Goal: Navigation & Orientation: Find specific page/section

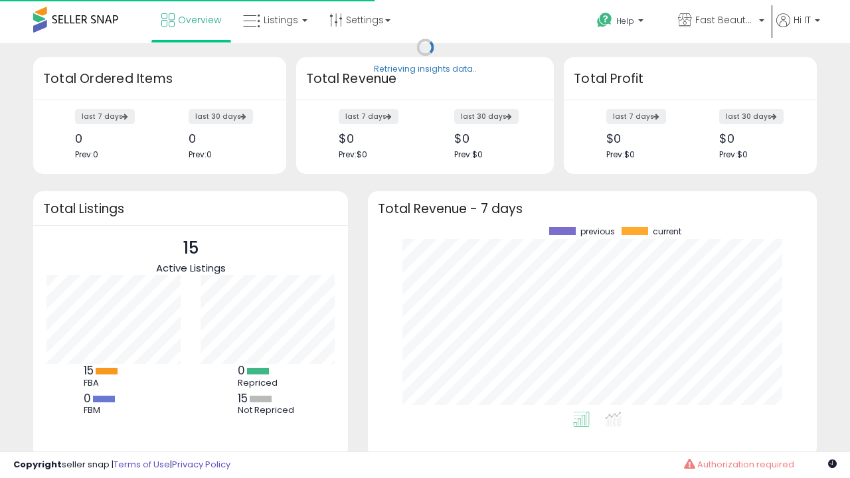
scroll to position [185, 422]
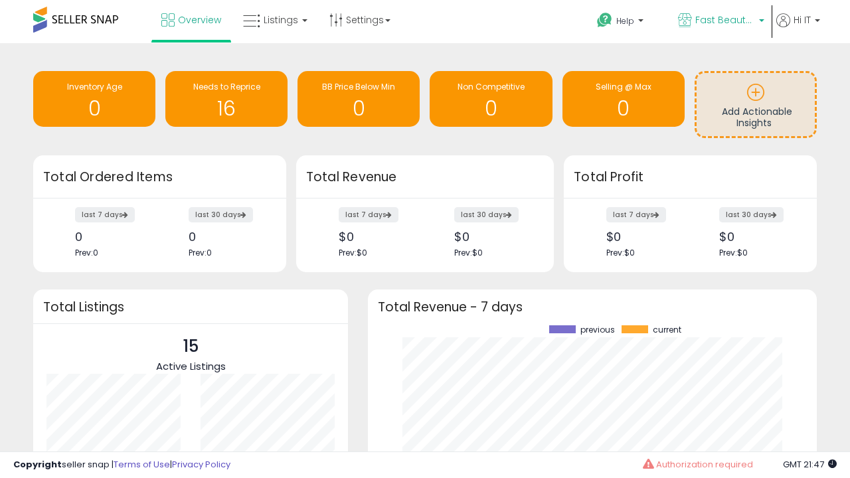
click at [720, 21] on span "Fast Beauty ([GEOGRAPHIC_DATA])" at bounding box center [725, 19] width 60 height 13
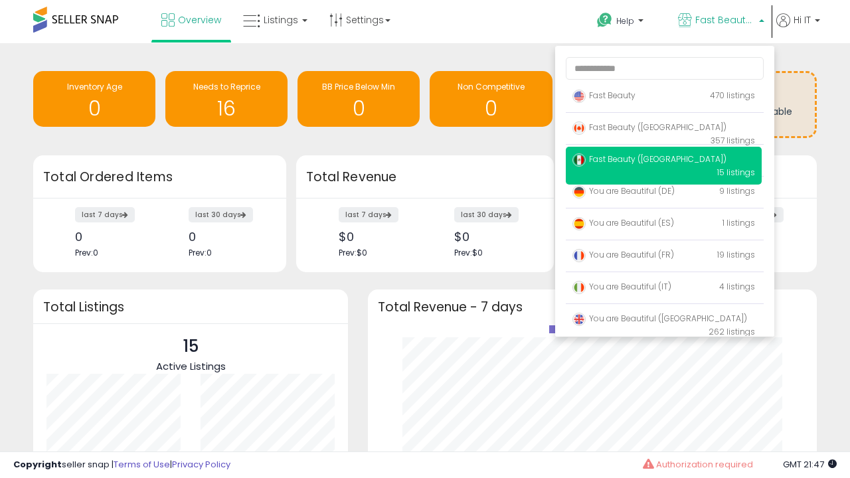
click at [664, 321] on span "You are Beautiful ([GEOGRAPHIC_DATA])" at bounding box center [660, 318] width 175 height 11
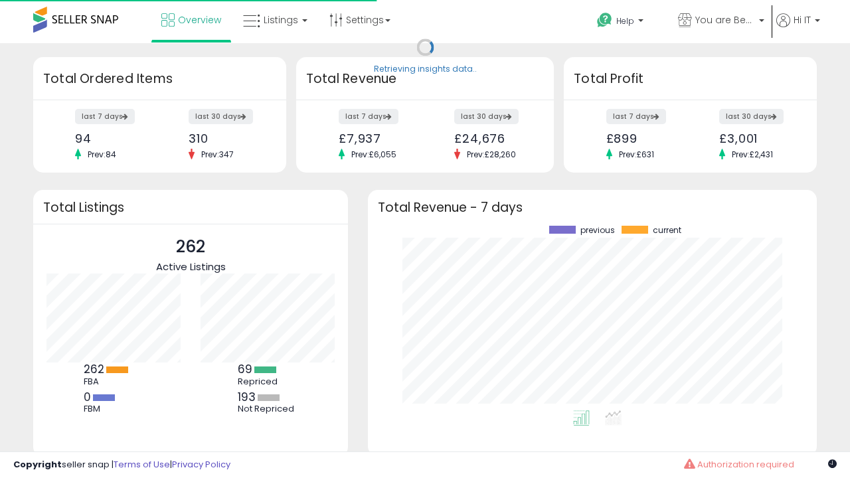
scroll to position [185, 422]
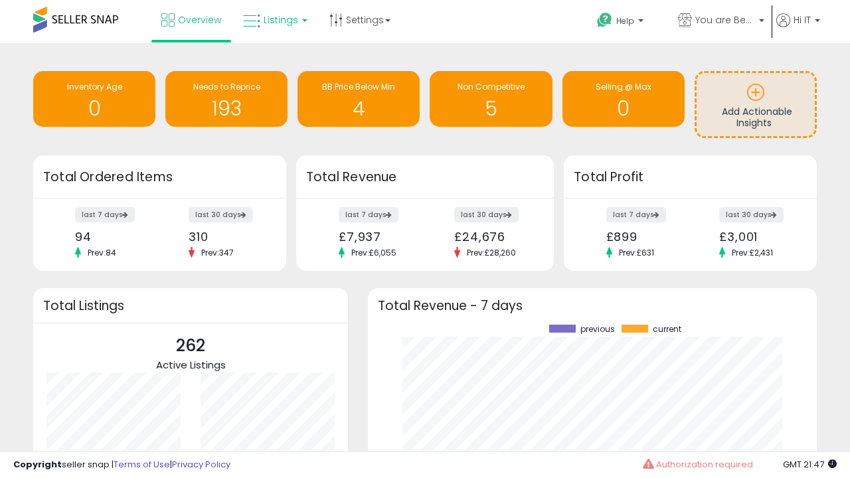
click at [274, 20] on span "Listings" at bounding box center [281, 19] width 35 height 13
